Goal: Navigation & Orientation: Find specific page/section

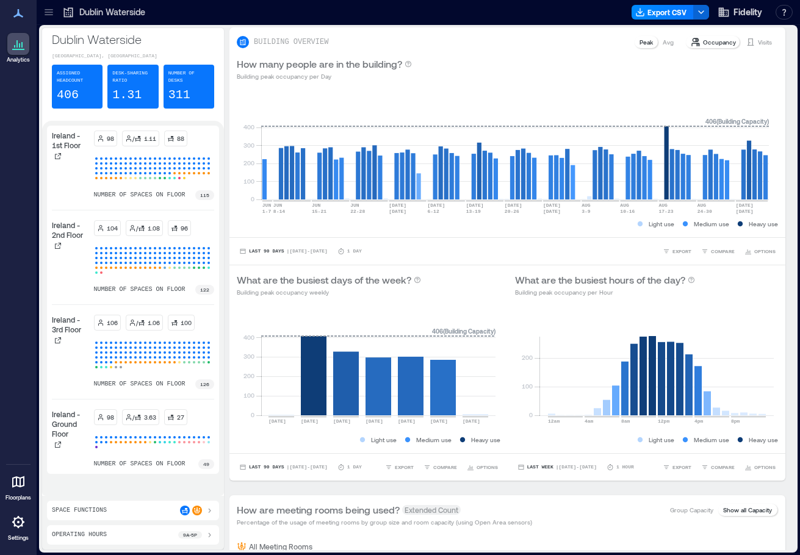
click at [49, 14] on icon at bounding box center [49, 12] width 12 height 12
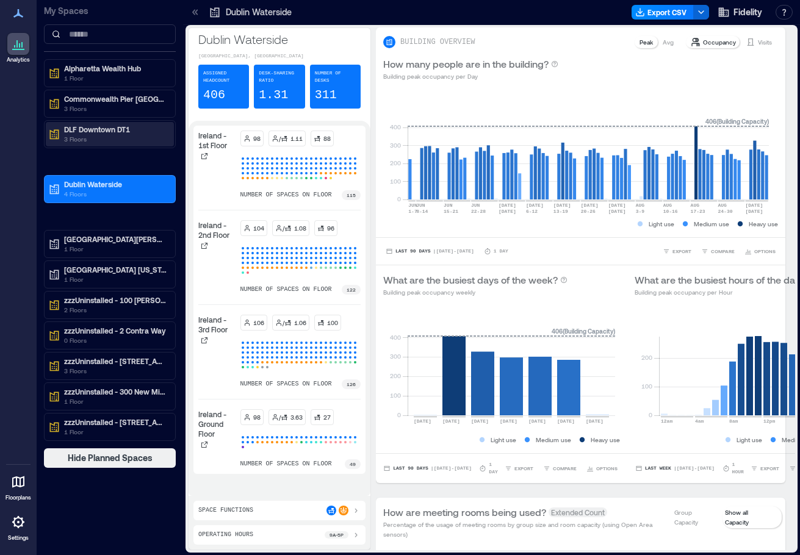
click at [106, 134] on p "DLF Downtown DT1" at bounding box center [115, 129] width 103 height 10
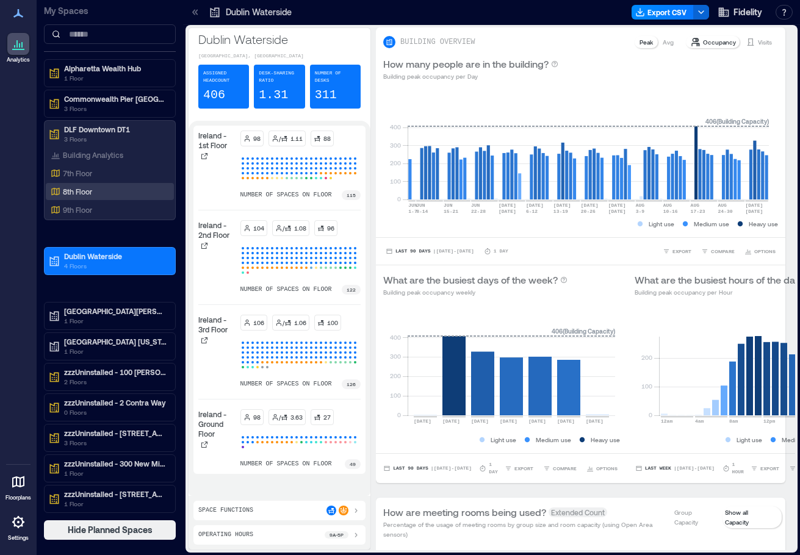
click at [78, 193] on p "8th Floor" at bounding box center [77, 192] width 29 height 10
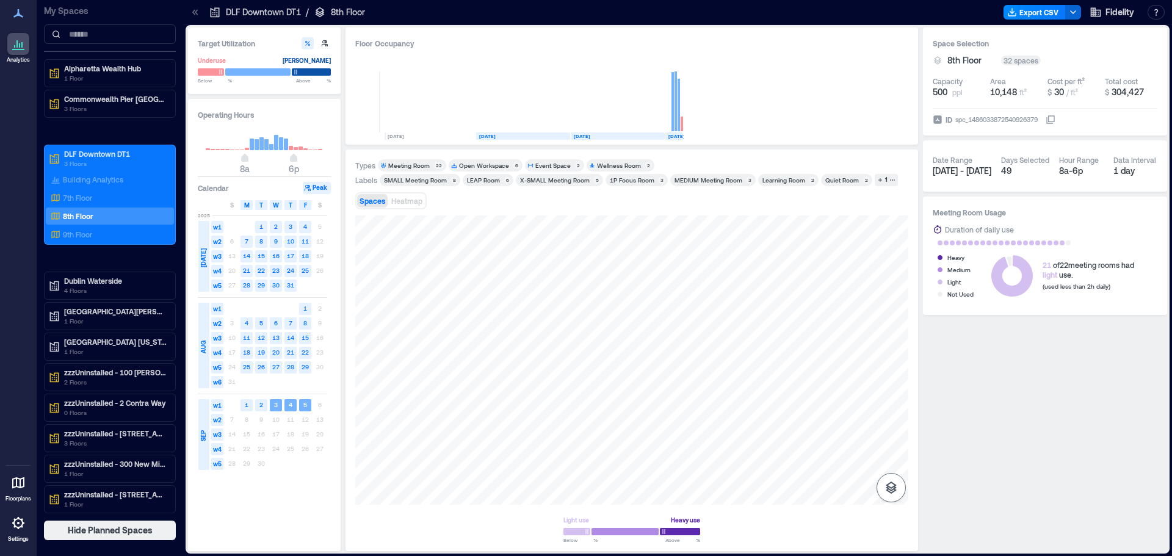
click at [757, 487] on button "button" at bounding box center [890, 487] width 29 height 29
click at [757, 426] on icon "button" at bounding box center [891, 422] width 12 height 11
click at [74, 235] on p "9th Floor" at bounding box center [77, 234] width 29 height 10
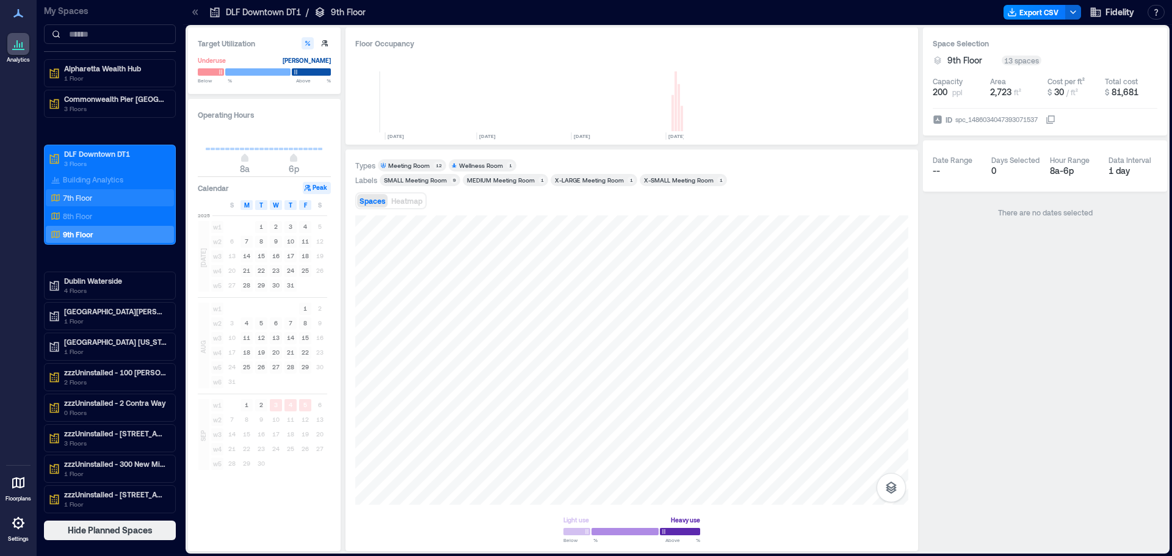
click at [81, 201] on p "7th Floor" at bounding box center [77, 198] width 29 height 10
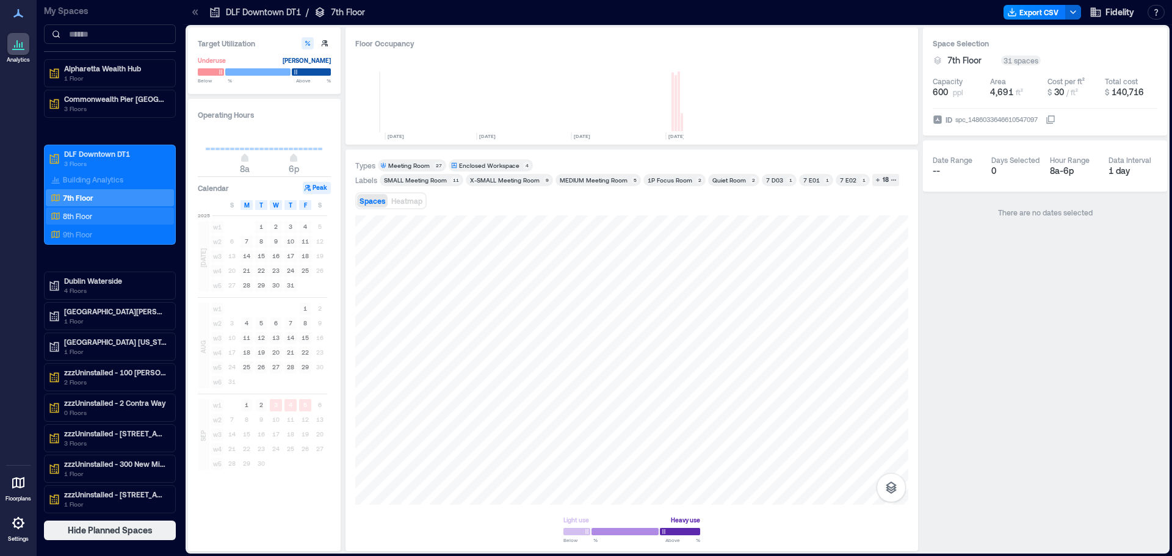
click at [84, 215] on p "8th Floor" at bounding box center [77, 216] width 29 height 10
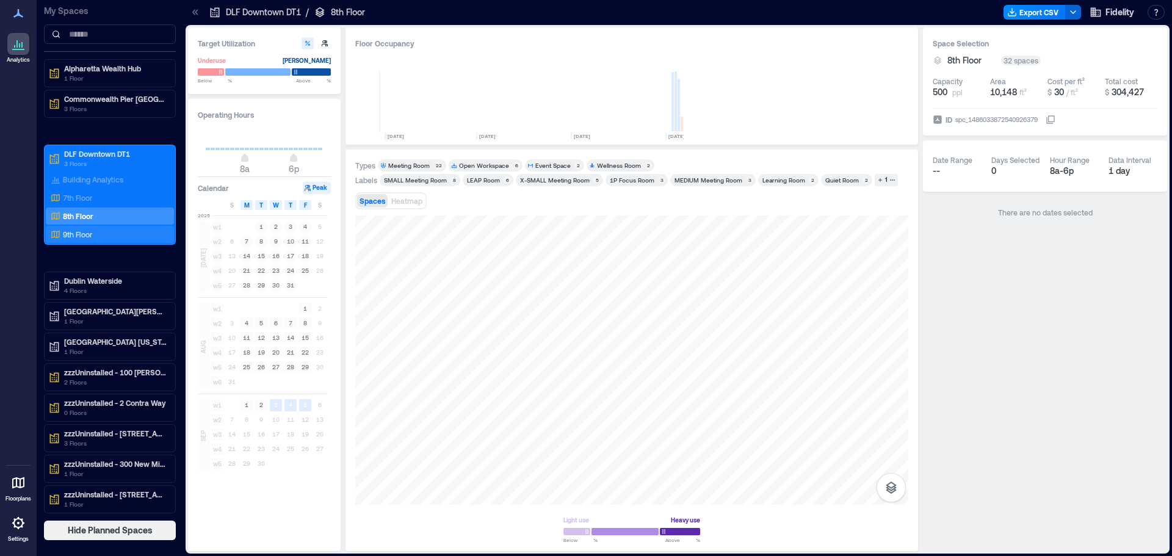
click at [83, 231] on p "9th Floor" at bounding box center [77, 234] width 29 height 10
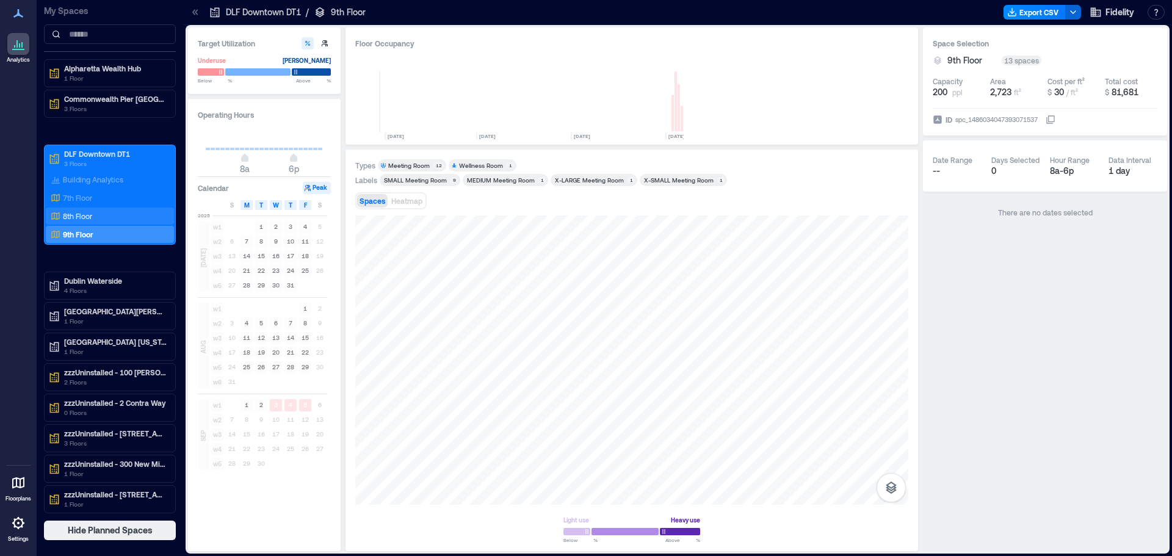
click at [85, 211] on p "8th Floor" at bounding box center [77, 216] width 29 height 10
